Goal: Find specific page/section: Find specific page/section

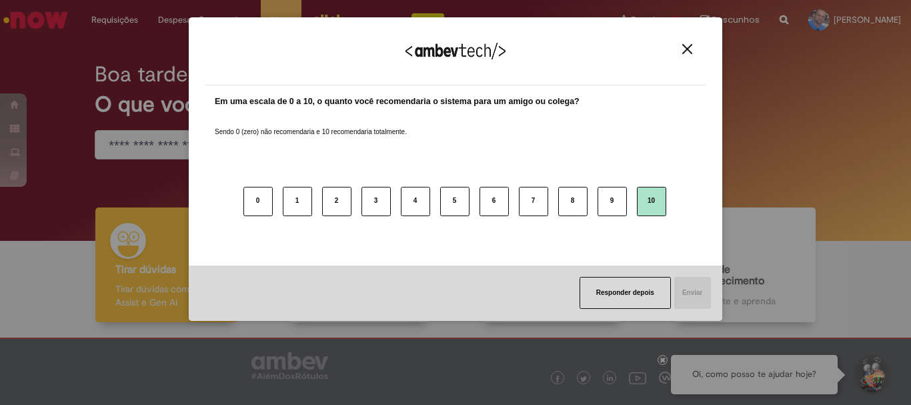
click at [648, 208] on button "10" at bounding box center [651, 201] width 29 height 29
click at [698, 289] on button "Enviar" at bounding box center [692, 293] width 38 height 32
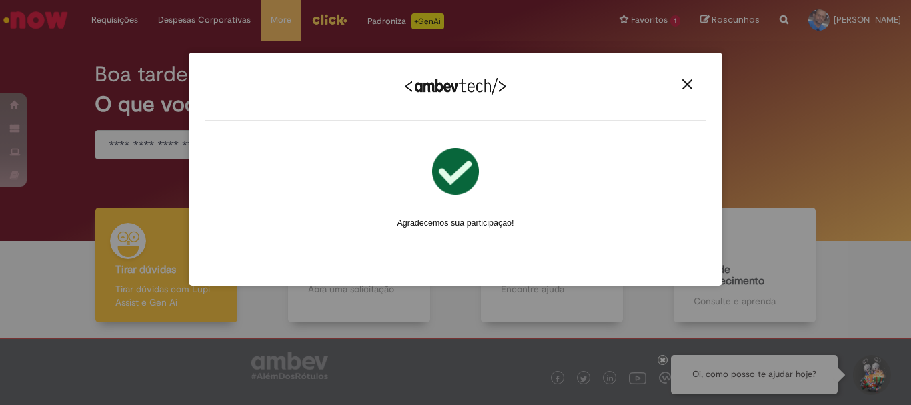
click at [691, 81] on img "Close" at bounding box center [687, 84] width 10 height 10
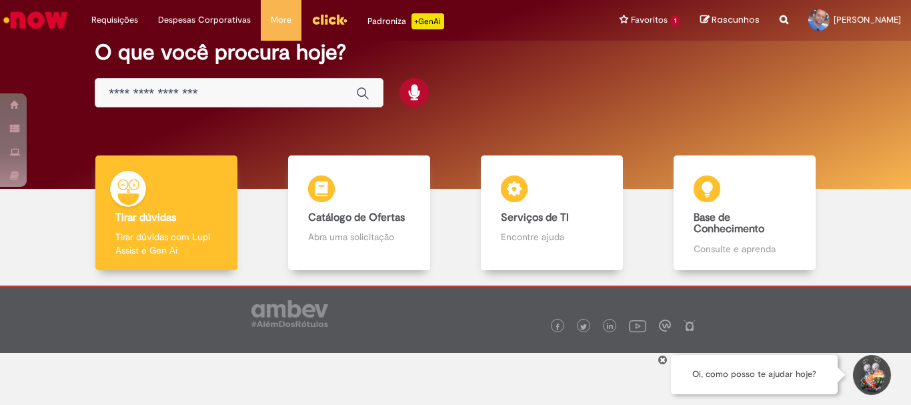
scroll to position [65, 0]
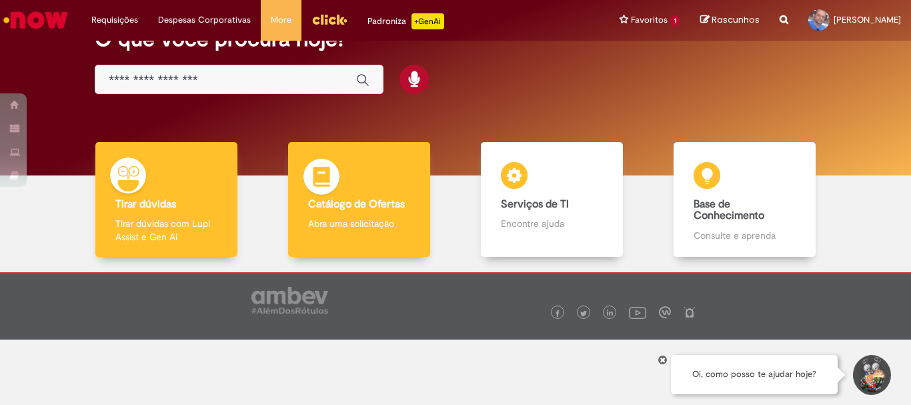
click at [366, 205] on b "Catálogo de Ofertas" at bounding box center [356, 203] width 97 height 13
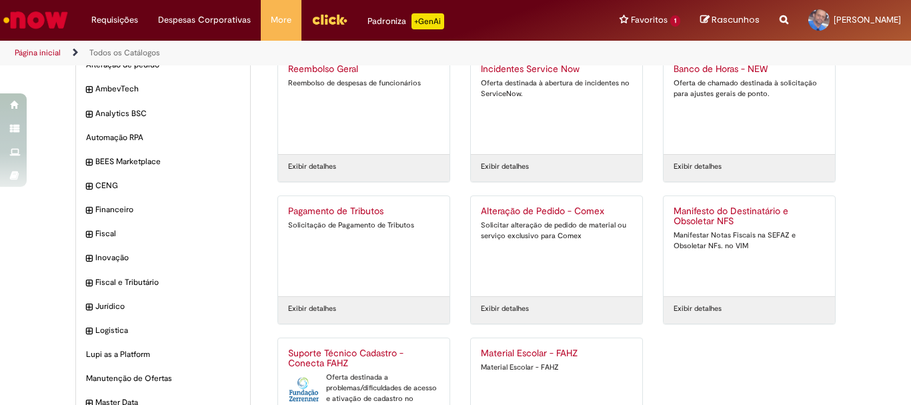
scroll to position [127, 0]
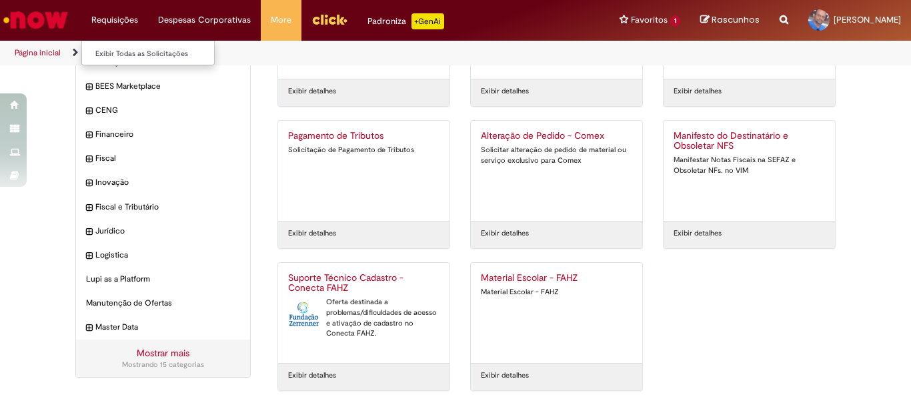
click at [103, 19] on li "Requisições Exibir Todas as Solicitações" at bounding box center [114, 20] width 67 height 40
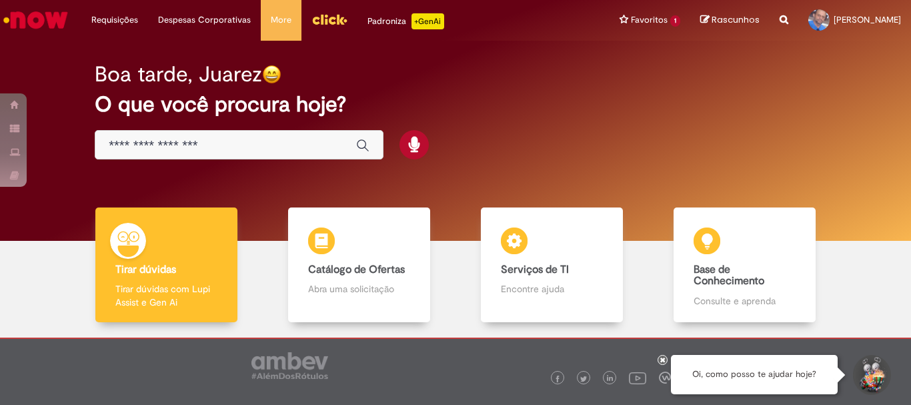
scroll to position [65, 0]
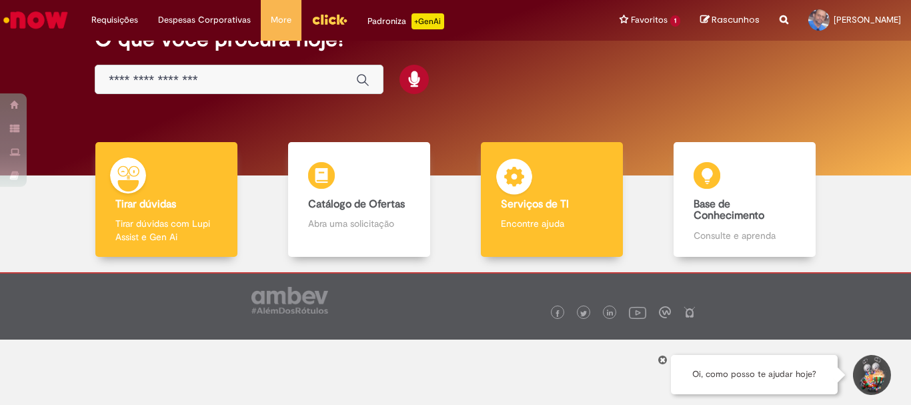
click at [523, 201] on b "Serviços de TI" at bounding box center [535, 203] width 68 height 13
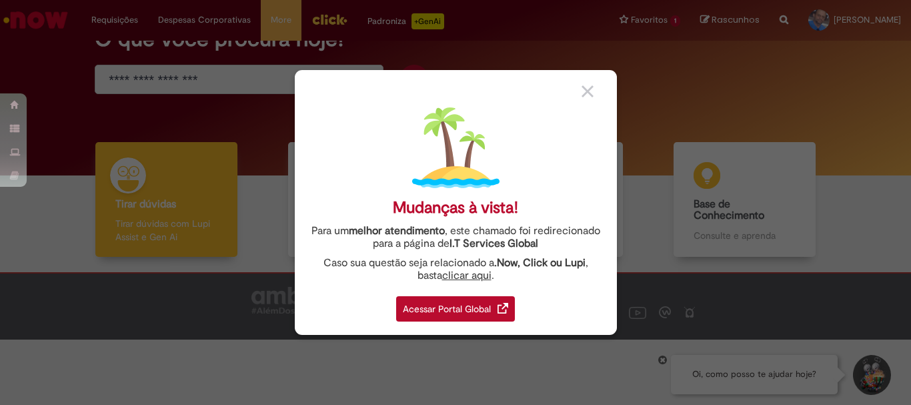
click at [468, 315] on div "Acessar Portal Global" at bounding box center [455, 308] width 119 height 25
